Goal: Information Seeking & Learning: Learn about a topic

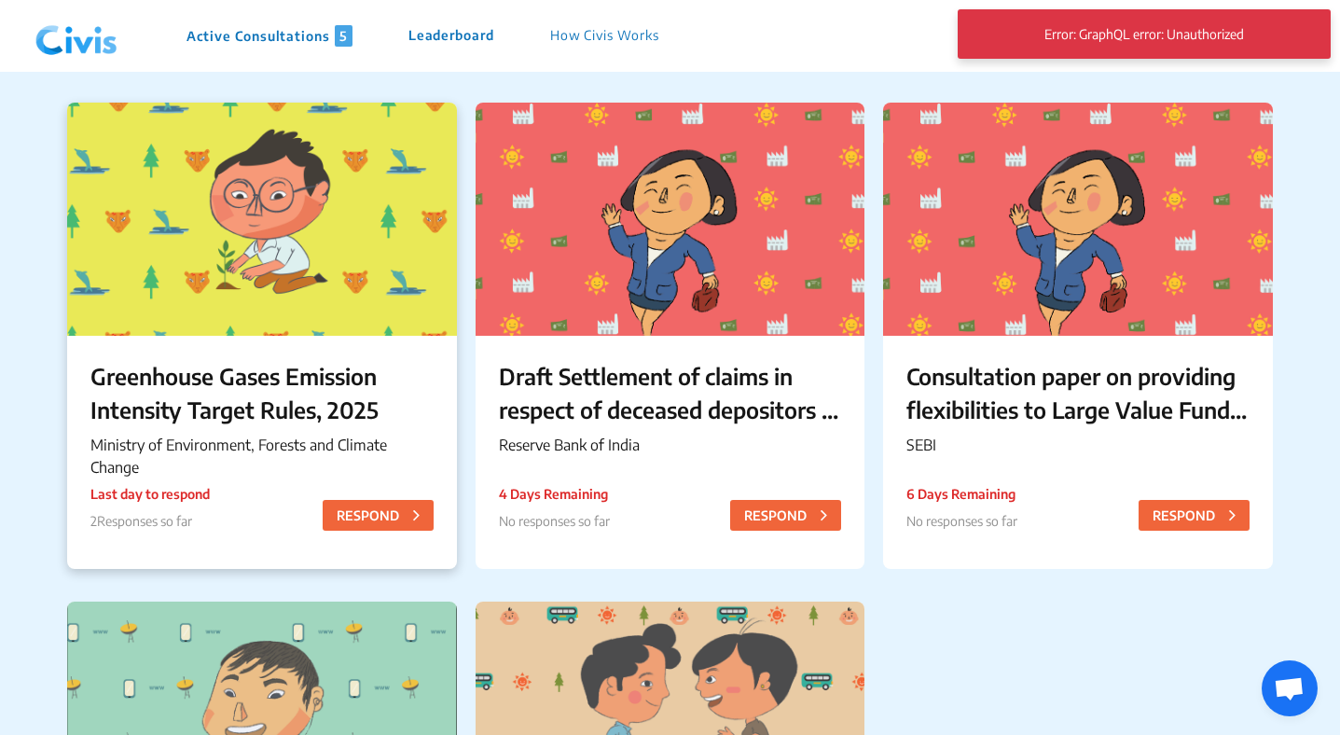
scroll to position [169, 0]
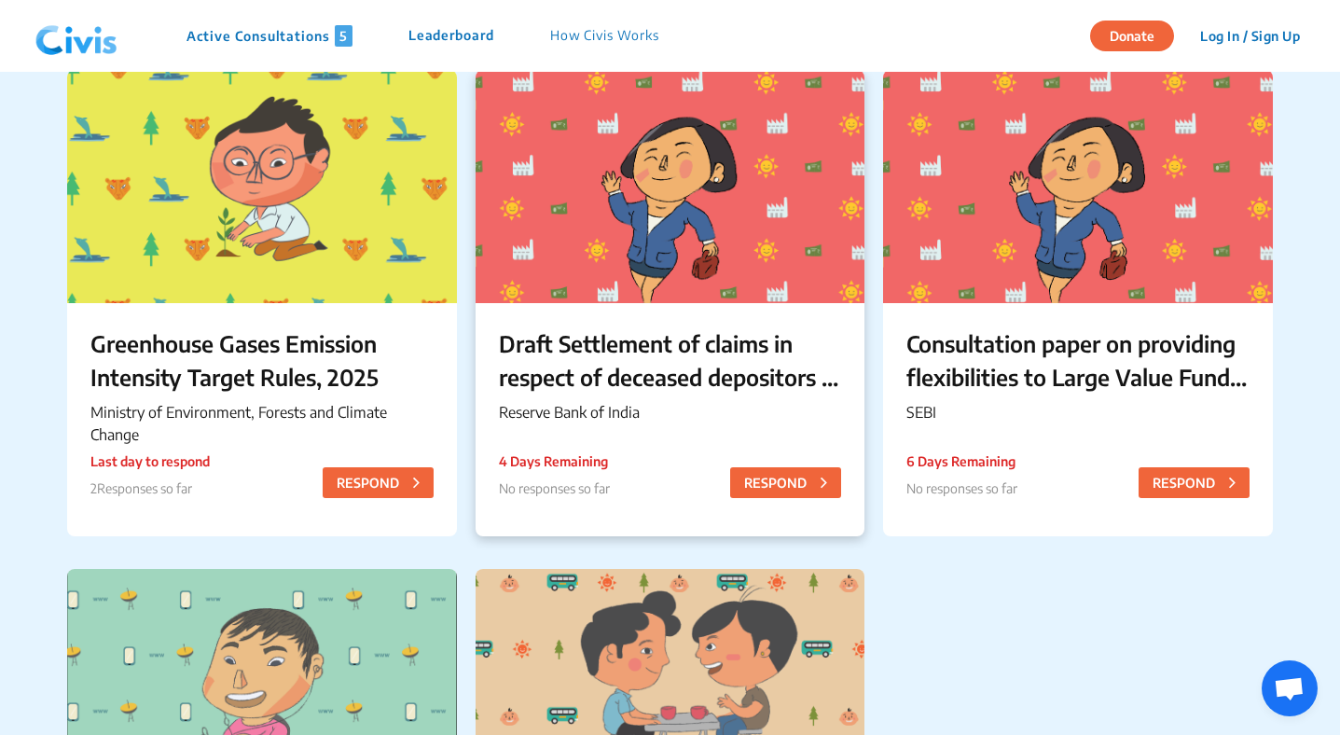
click at [586, 324] on div "Draft Settlement of claims in respect of deceased depositors – Simplification o…" at bounding box center [671, 378] width 390 height 151
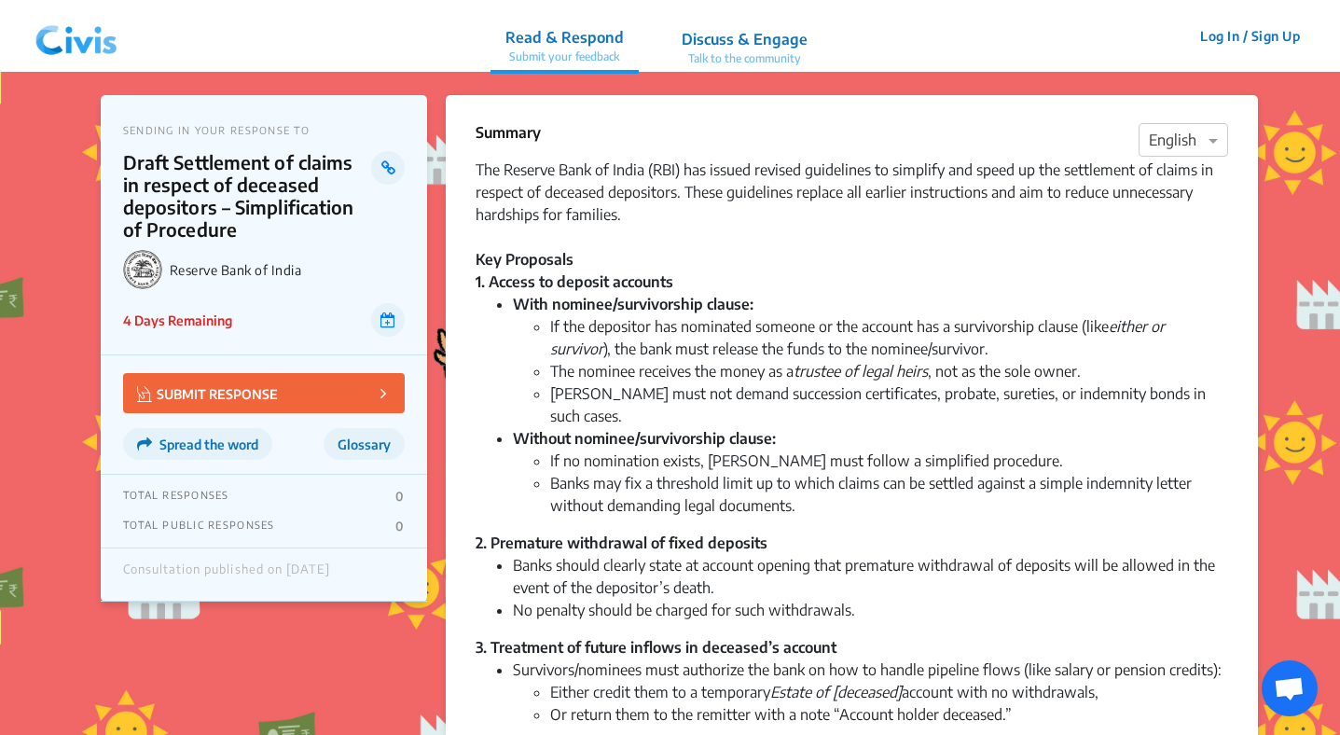
click at [97, 37] on img at bounding box center [76, 36] width 97 height 56
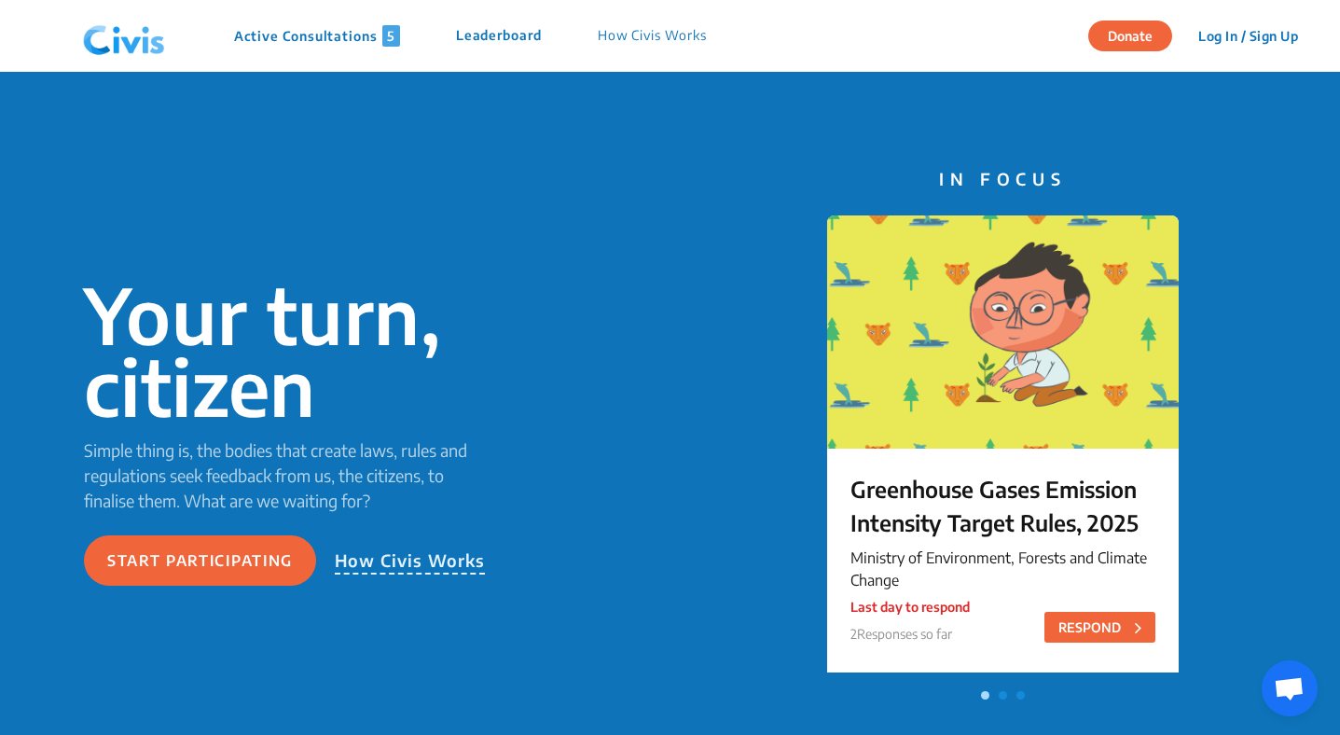
click at [364, 35] on p "Active Consultations 5" at bounding box center [317, 35] width 166 height 21
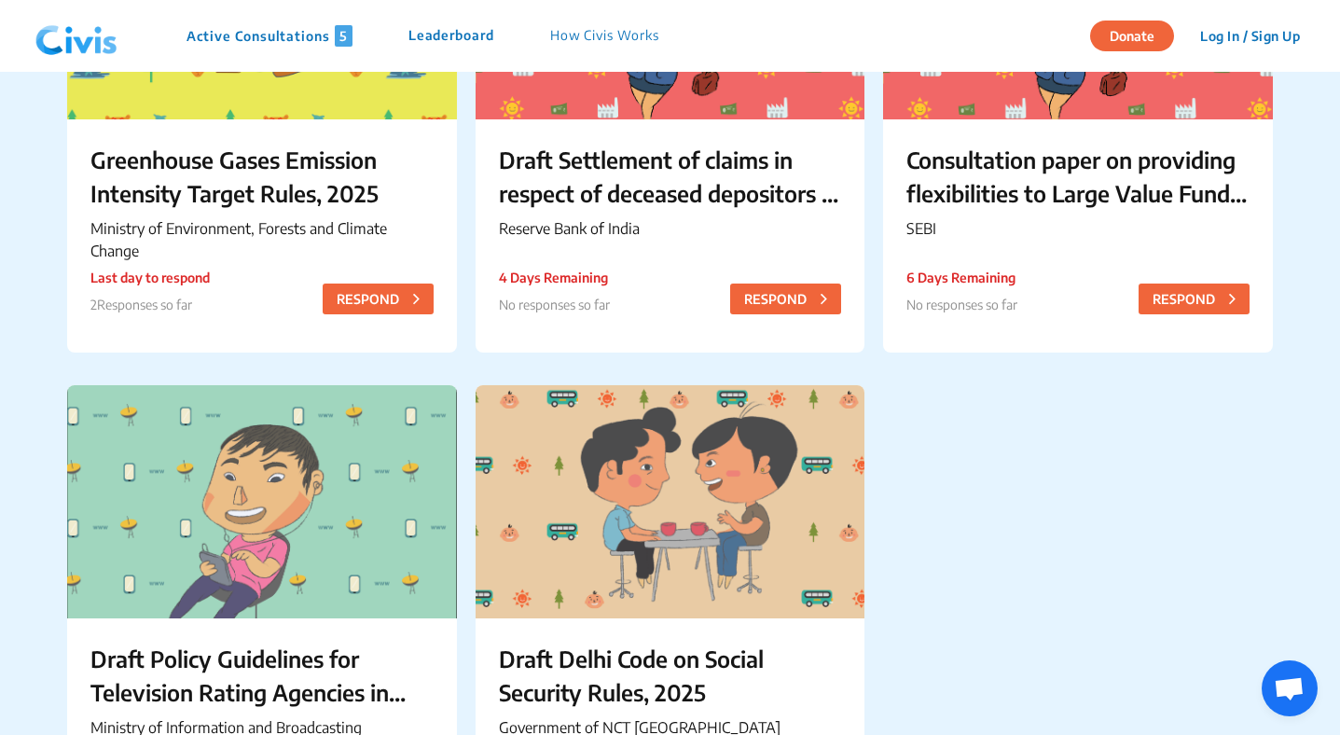
scroll to position [509, 0]
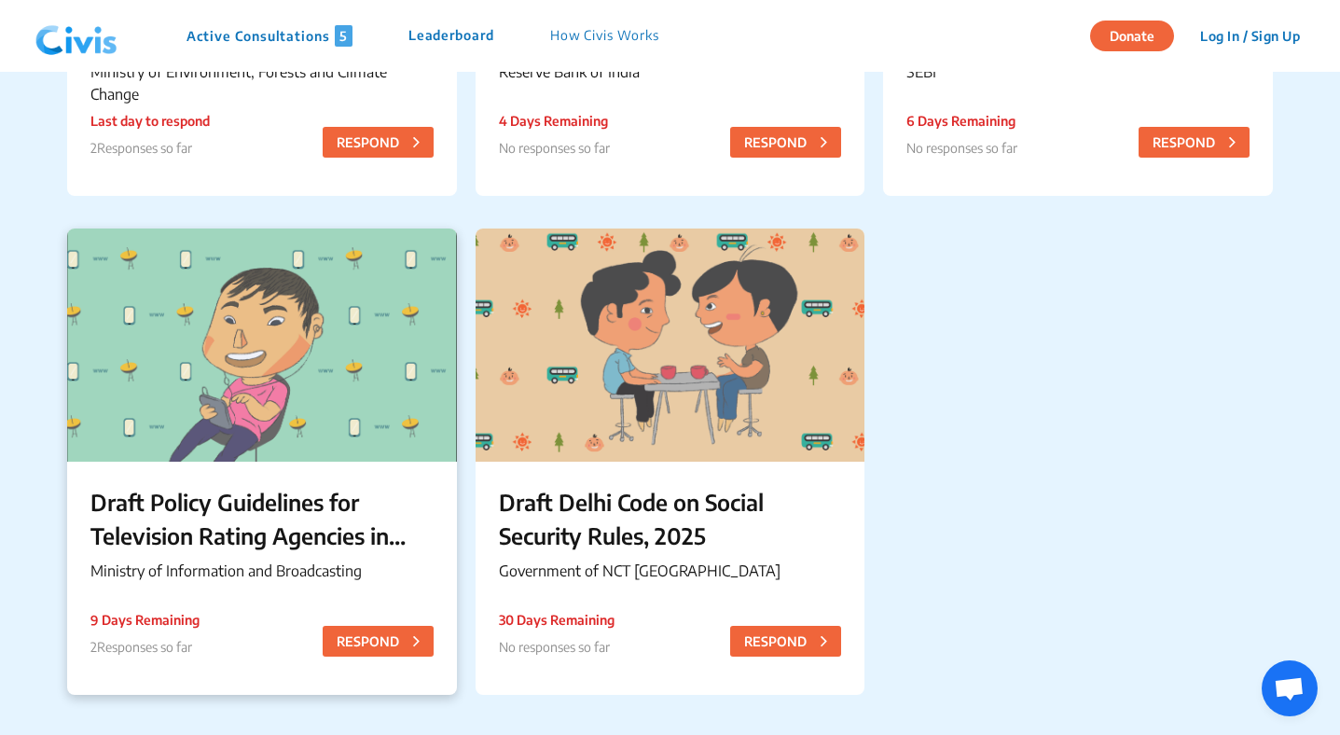
click at [154, 525] on p "Draft Policy Guidelines for Television Rating Agencies in [GEOGRAPHIC_DATA]" at bounding box center [261, 518] width 343 height 67
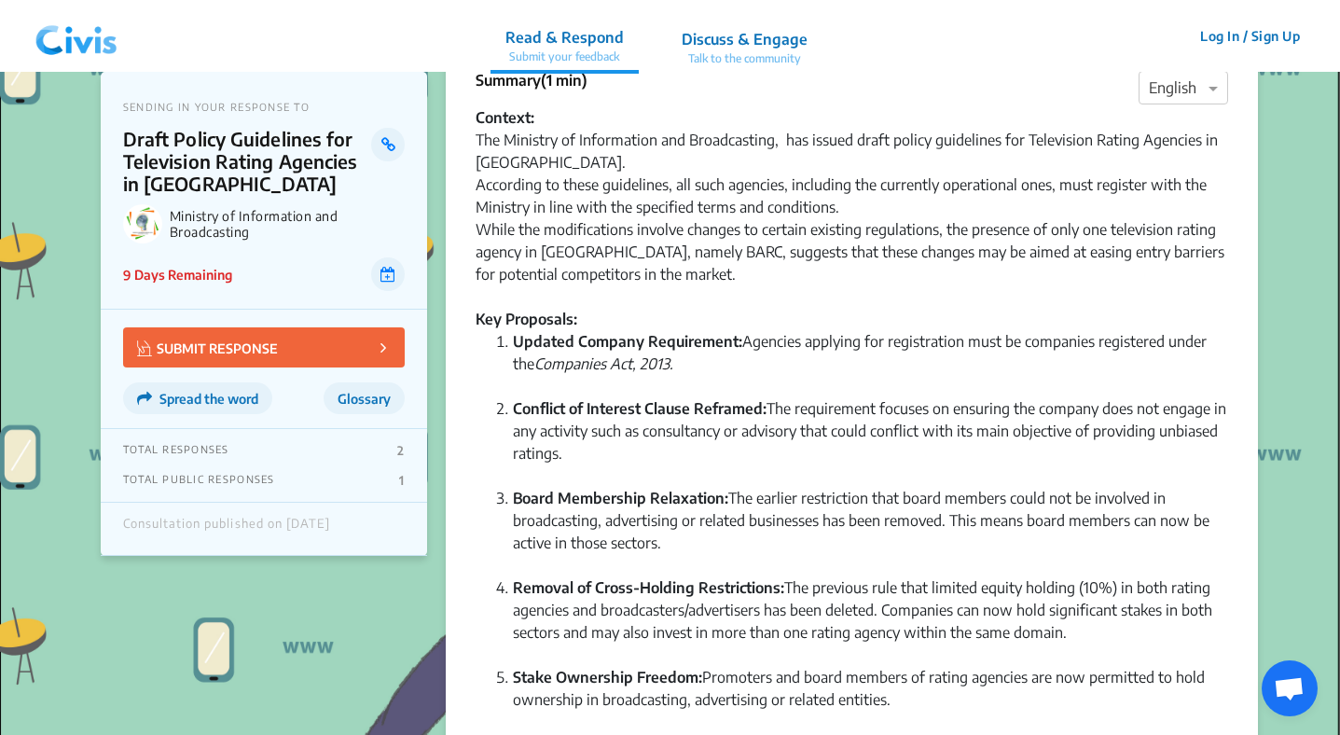
scroll to position [56, 0]
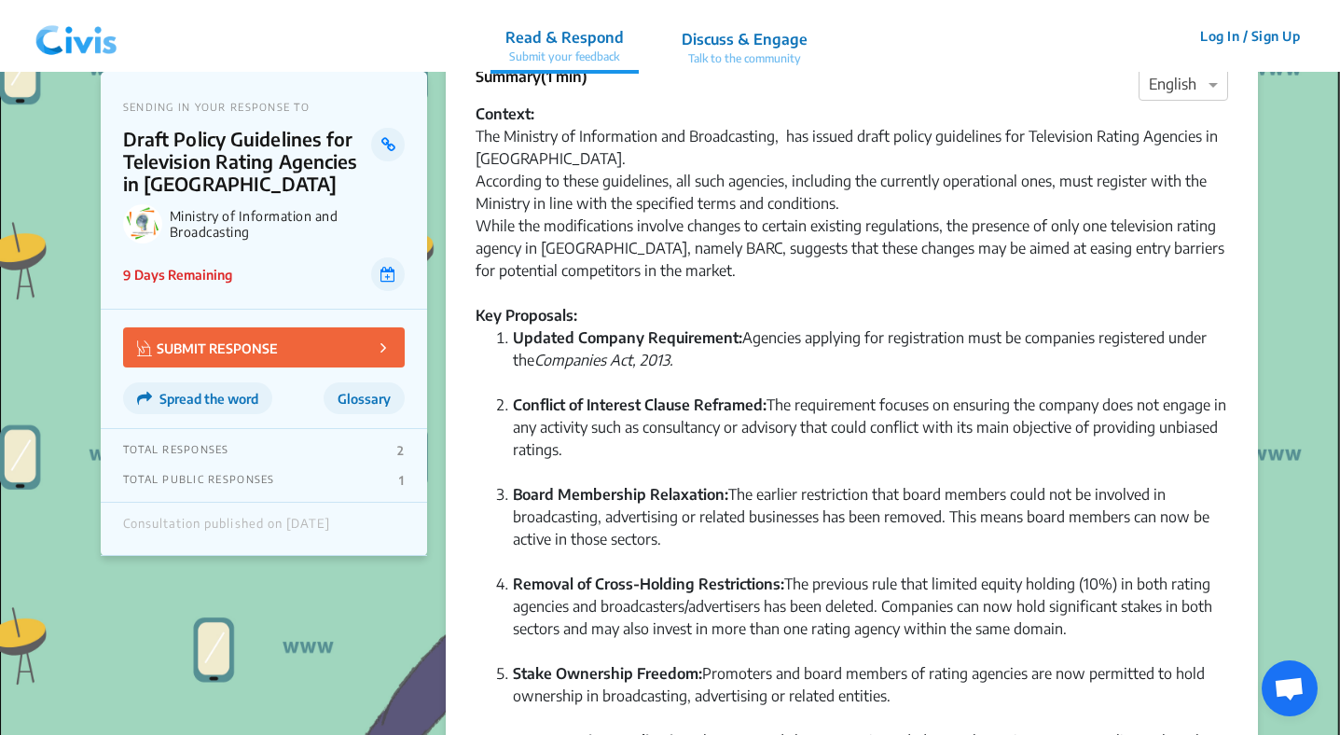
click at [728, 42] on p "Discuss & Engage" at bounding box center [745, 39] width 126 height 22
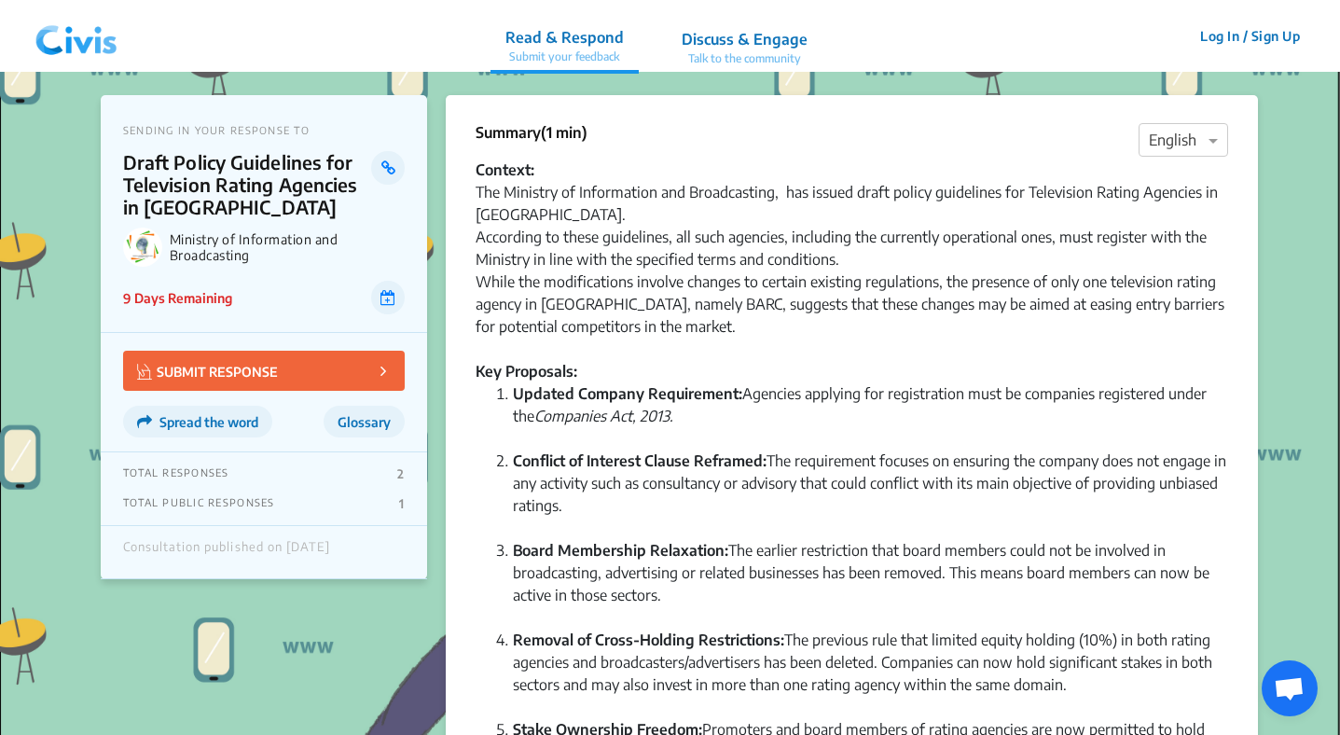
click at [737, 14] on link "Discuss & Engage Talk to the community" at bounding box center [745, 36] width 156 height 72
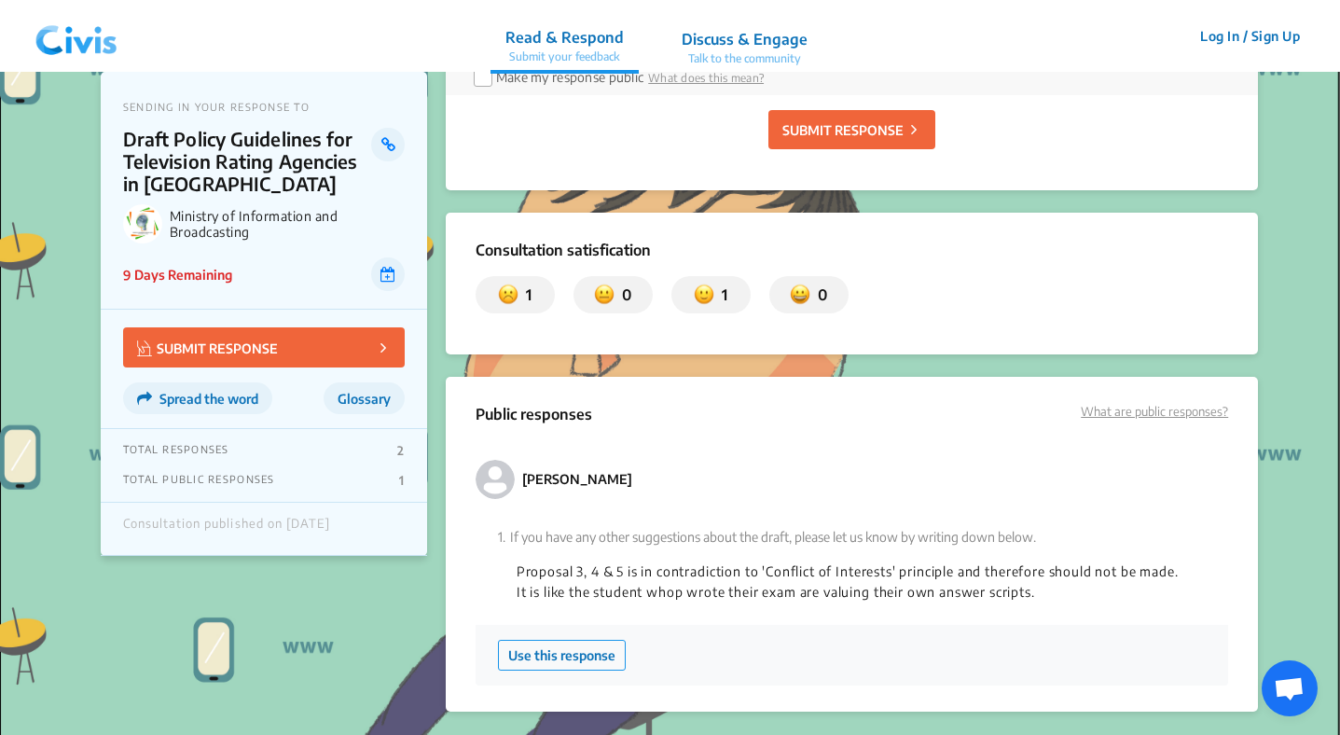
scroll to position [2018, 0]
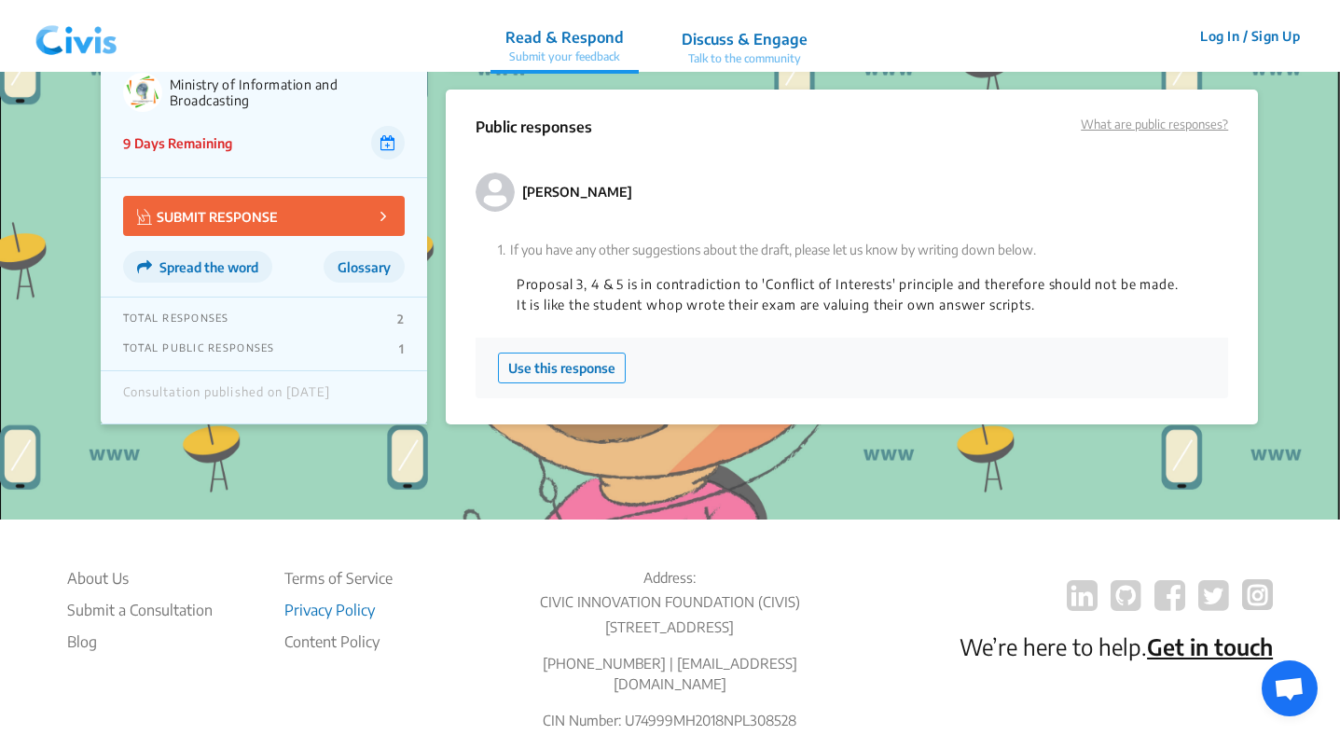
click at [325, 612] on li "Privacy Policy" at bounding box center [339, 610] width 108 height 22
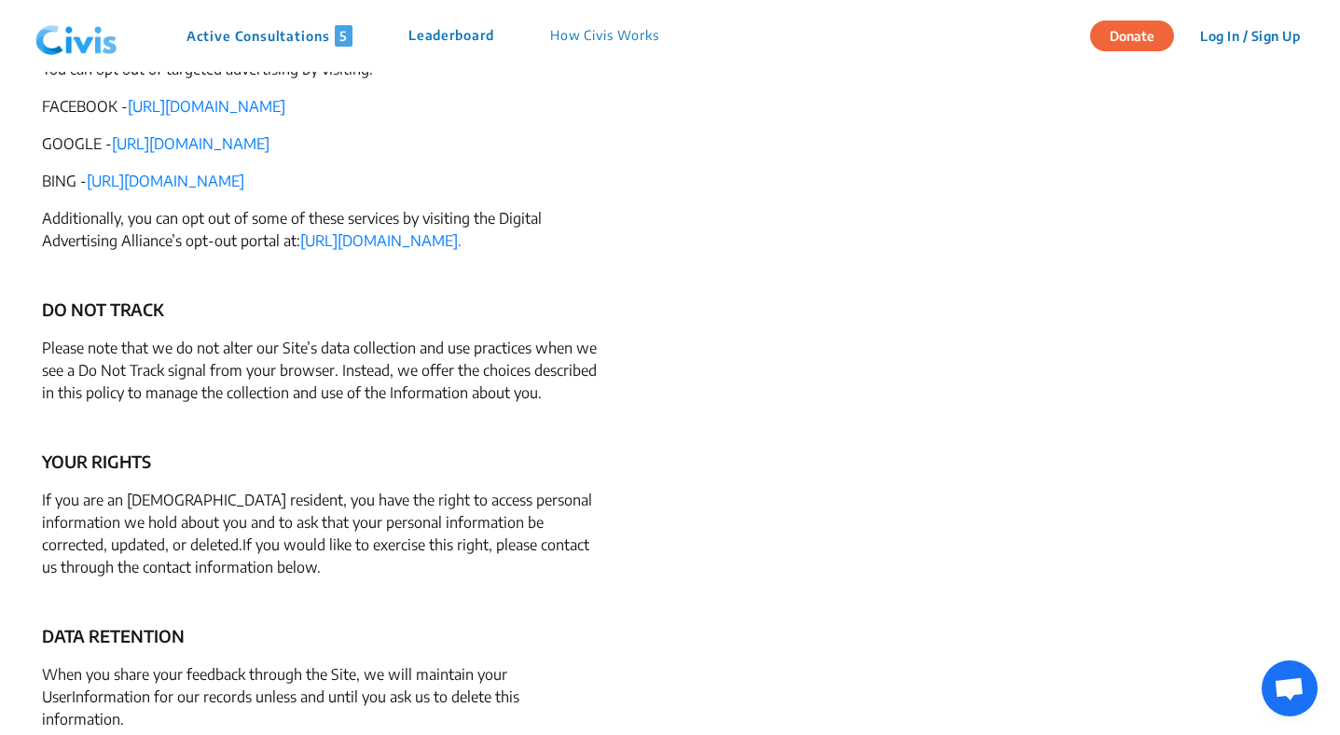
scroll to position [3529, 0]
